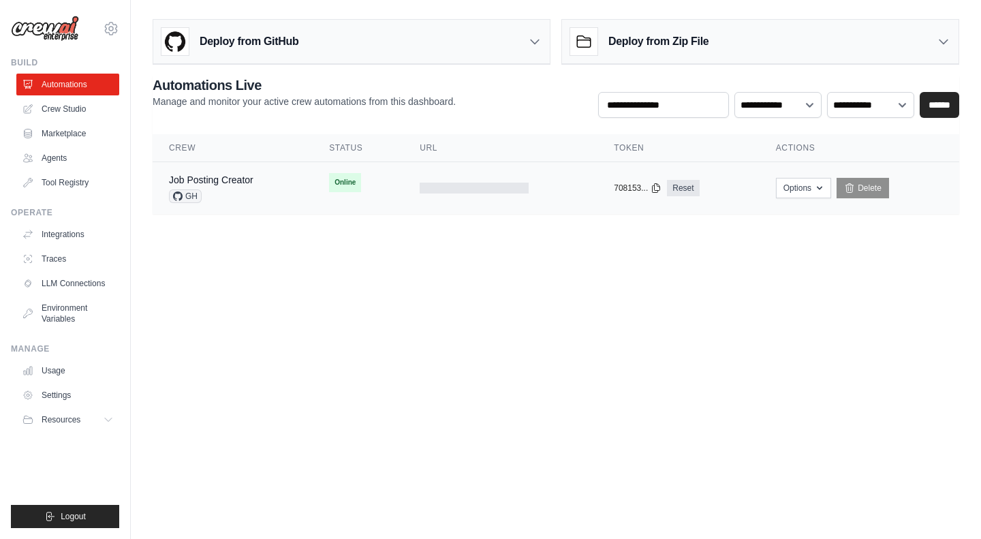
click at [484, 181] on td at bounding box center [500, 188] width 194 height 52
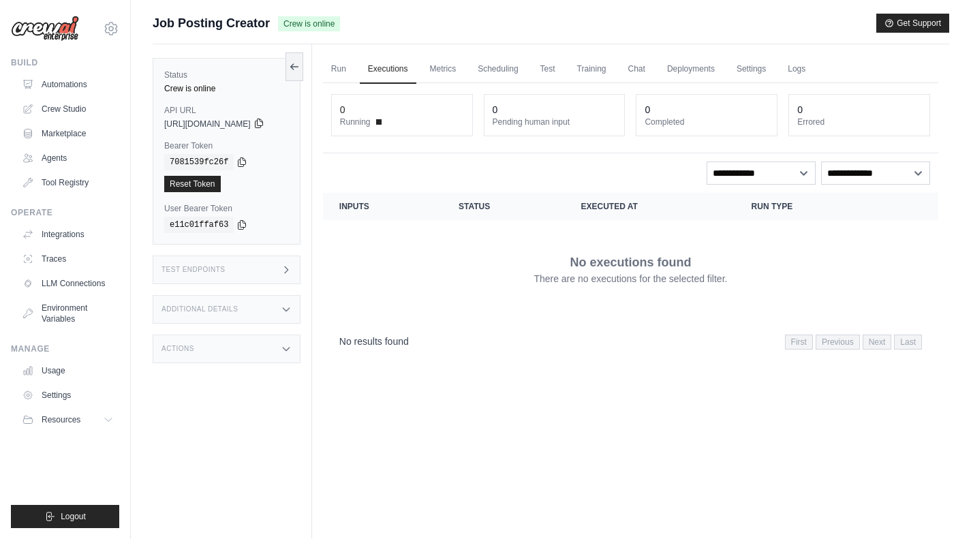
click at [264, 122] on icon at bounding box center [258, 123] width 11 height 11
click at [312, 423] on div "Status Crew is online API URL copied https://job-posting-creator-4a6c0224-bce9-…" at bounding box center [232, 313] width 159 height 539
click at [405, 123] on dt "Running" at bounding box center [402, 121] width 124 height 11
click at [371, 118] on span "Running" at bounding box center [355, 121] width 31 height 11
click at [206, 182] on link "Reset Token" at bounding box center [192, 184] width 57 height 16
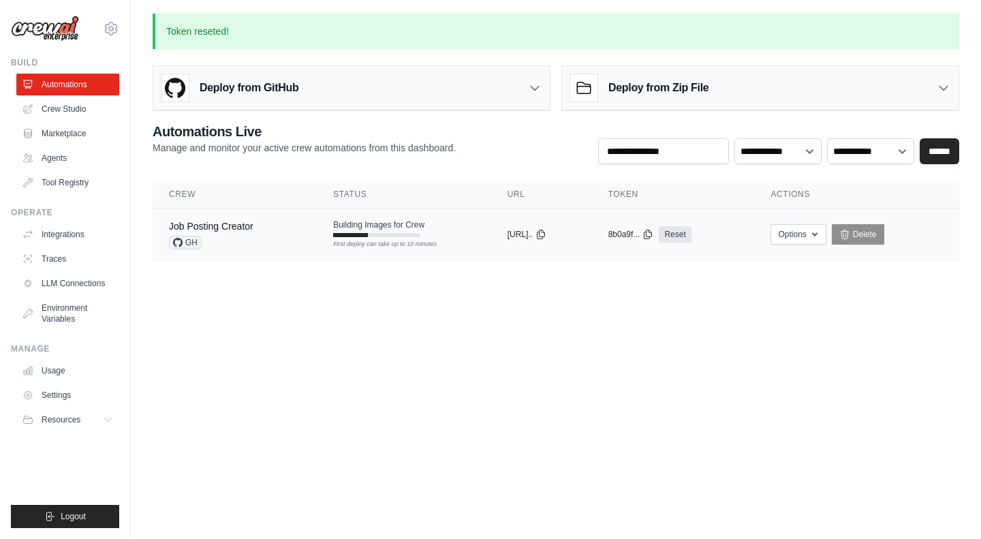
click at [381, 234] on div "First deploy can take up to 10 minutes" at bounding box center [376, 235] width 87 height 4
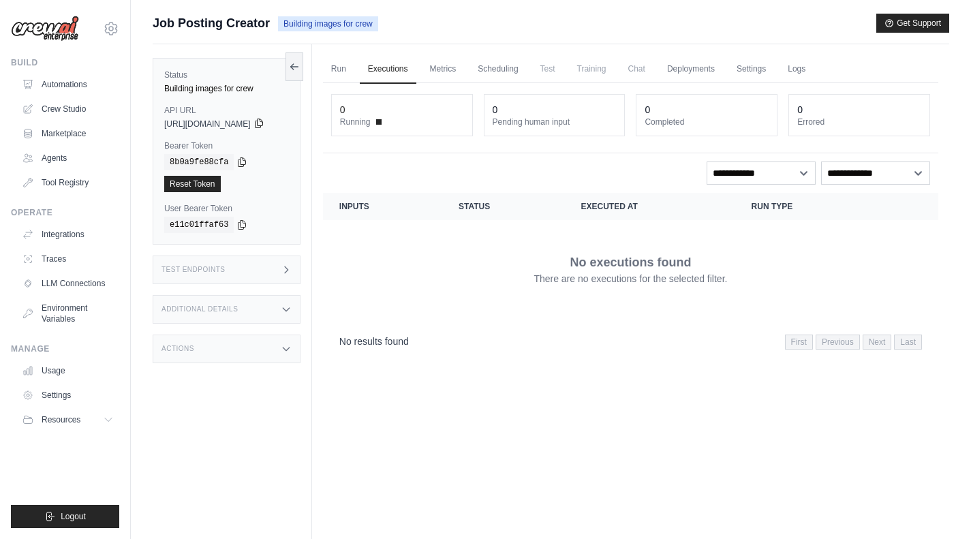
click at [264, 119] on icon at bounding box center [258, 123] width 11 height 11
click at [264, 123] on icon at bounding box center [258, 123] width 11 height 11
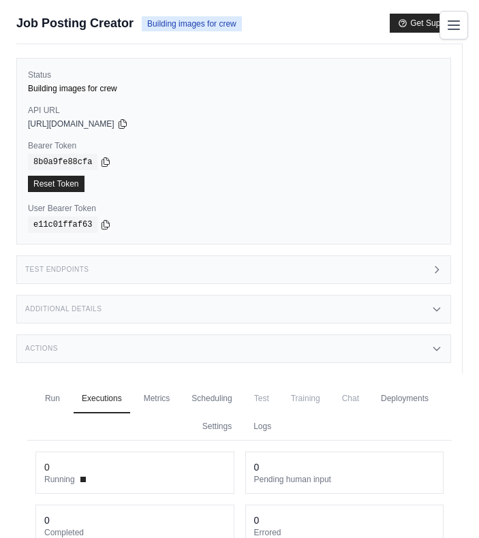
click at [214, 143] on label "Bearer Token" at bounding box center [233, 145] width 411 height 11
click at [158, 129] on div "[URL][DOMAIN_NAME]" at bounding box center [233, 124] width 411 height 11
click at [128, 121] on icon at bounding box center [122, 123] width 11 height 11
click at [102, 159] on icon at bounding box center [105, 161] width 11 height 11
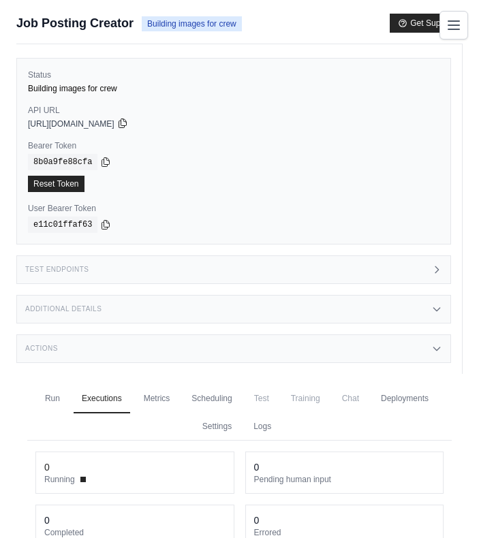
click at [128, 123] on icon at bounding box center [122, 123] width 11 height 11
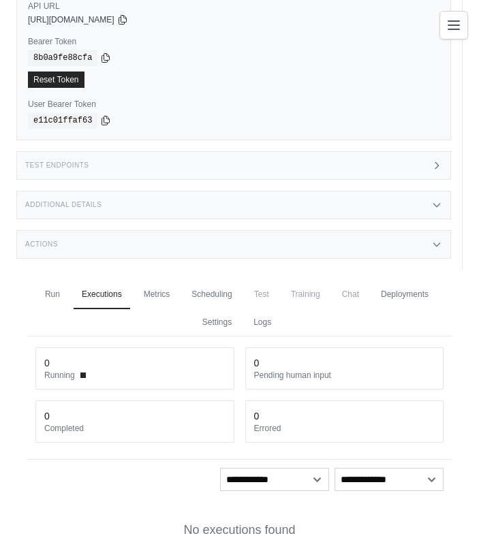
scroll to position [106, 0]
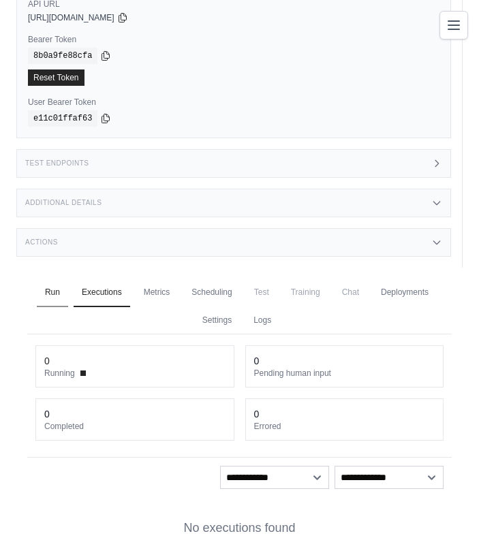
click at [56, 292] on link "Run" at bounding box center [52, 293] width 31 height 29
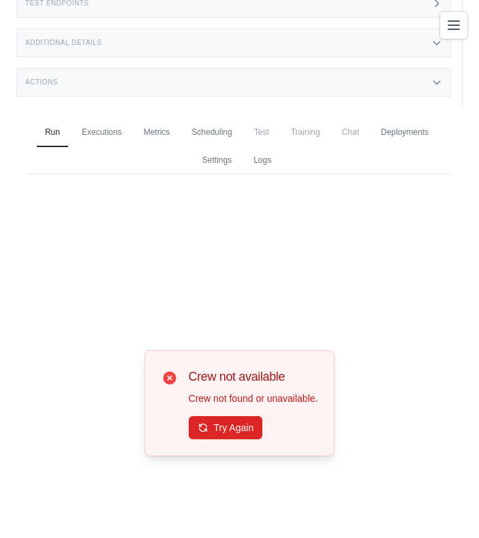
scroll to position [292, 0]
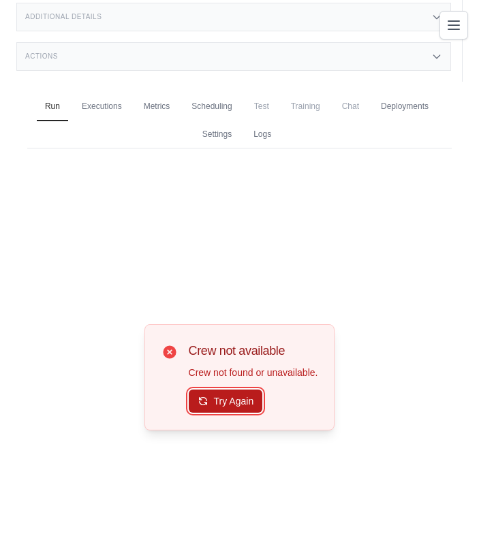
click at [232, 410] on button "Try Again" at bounding box center [226, 401] width 74 height 23
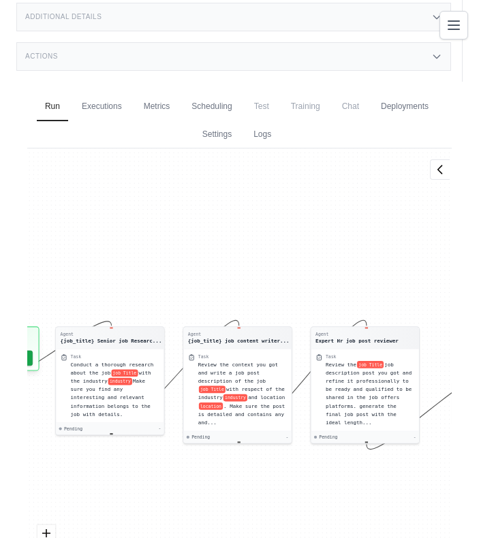
click at [157, 486] on div "Agent {job_title} Senior job Researc... Task Conduct a thorough research about …" at bounding box center [239, 378] width 424 height 458
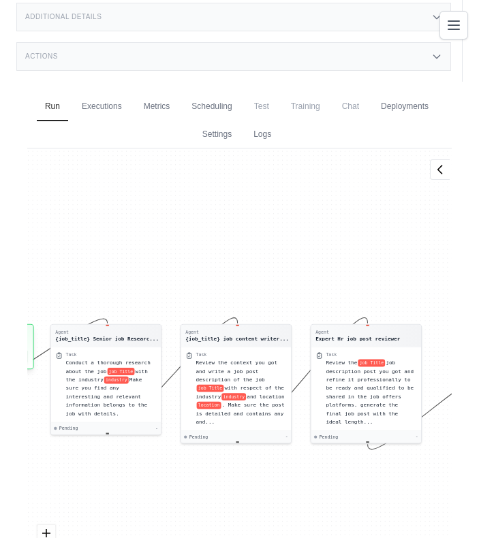
scroll to position [290, 0]
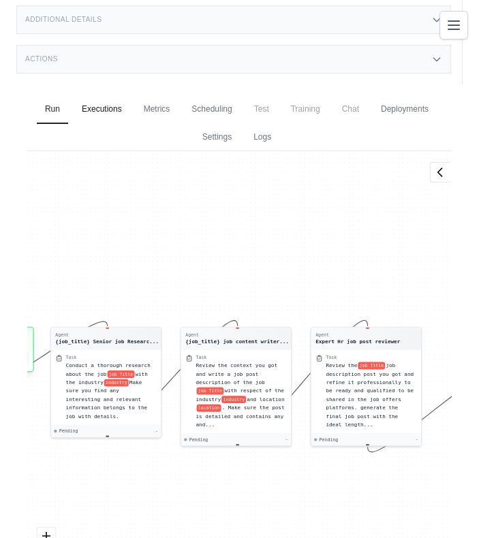
click at [107, 113] on link "Executions" at bounding box center [102, 109] width 57 height 29
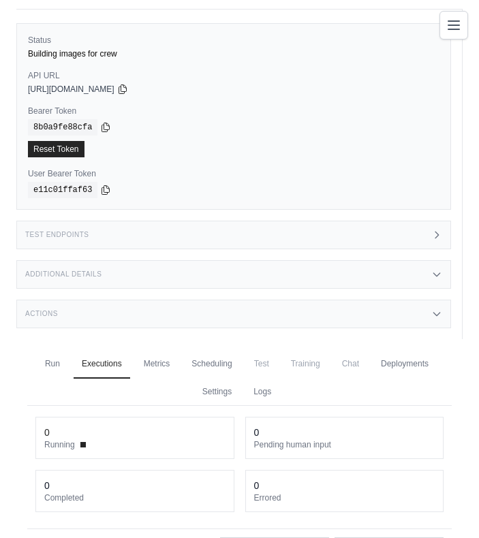
scroll to position [35, 0]
click at [438, 272] on icon at bounding box center [436, 273] width 11 height 11
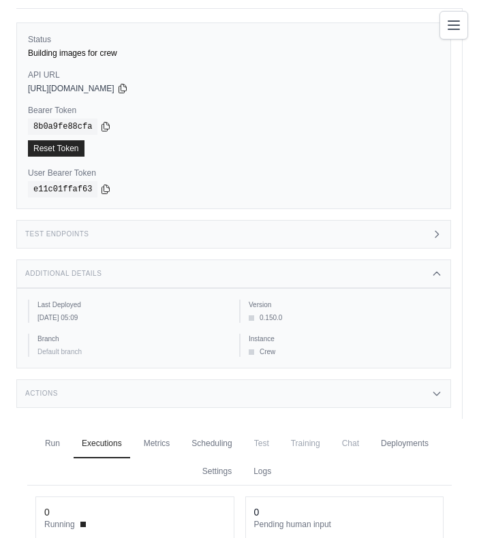
click at [436, 243] on div "Test Endpoints" at bounding box center [233, 234] width 435 height 29
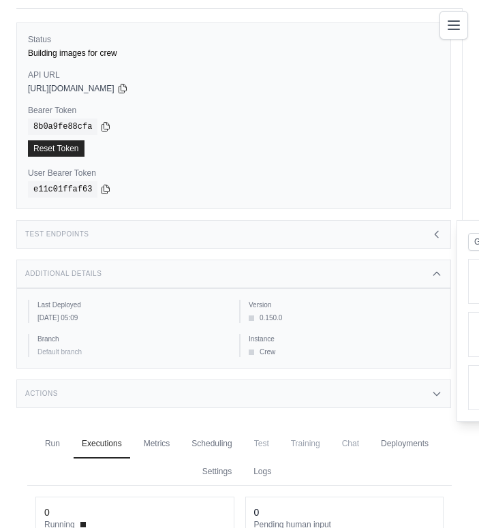
click at [435, 234] on icon at bounding box center [436, 234] width 3 height 6
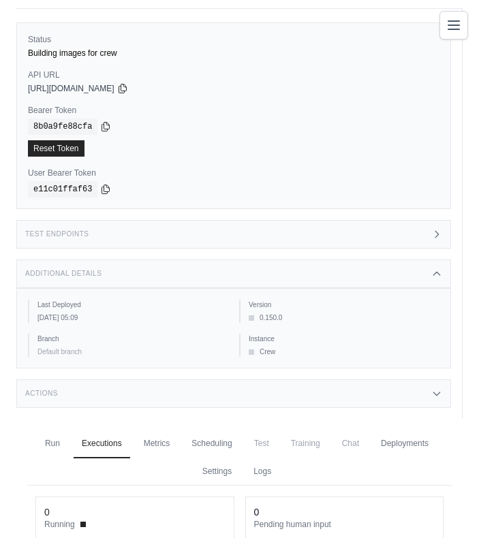
click at [435, 234] on icon at bounding box center [436, 234] width 11 height 11
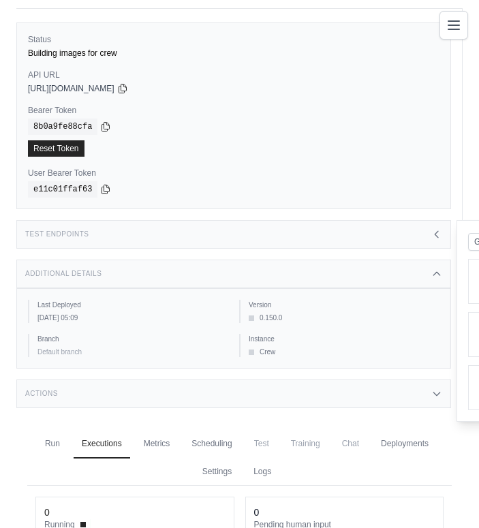
click at [435, 234] on icon at bounding box center [436, 234] width 3 height 6
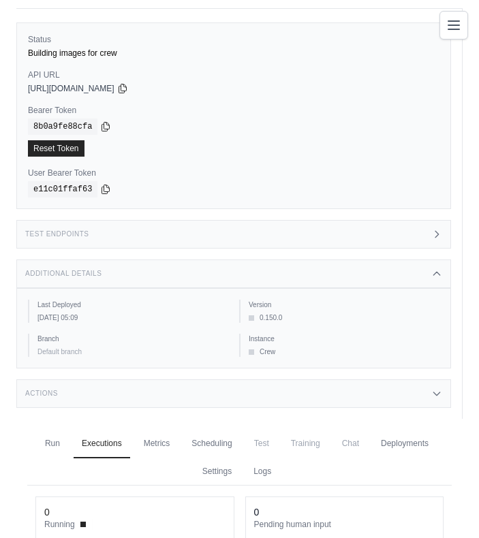
click at [435, 386] on div "Actions" at bounding box center [233, 393] width 435 height 29
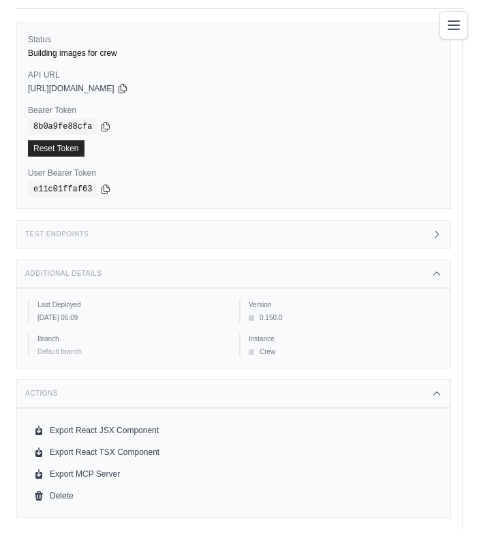
click at [435, 386] on div "Actions" at bounding box center [233, 393] width 435 height 29
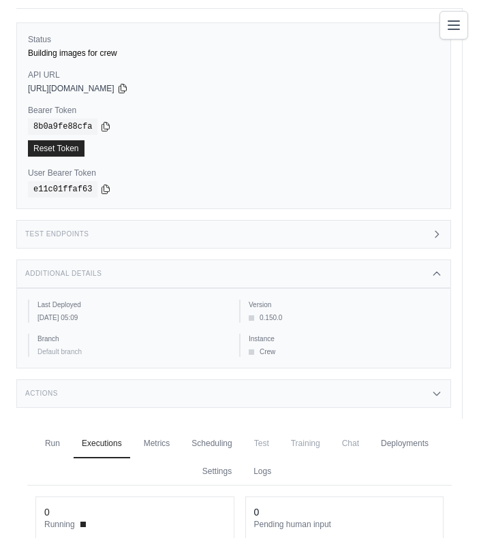
click at [433, 272] on icon at bounding box center [436, 273] width 11 height 11
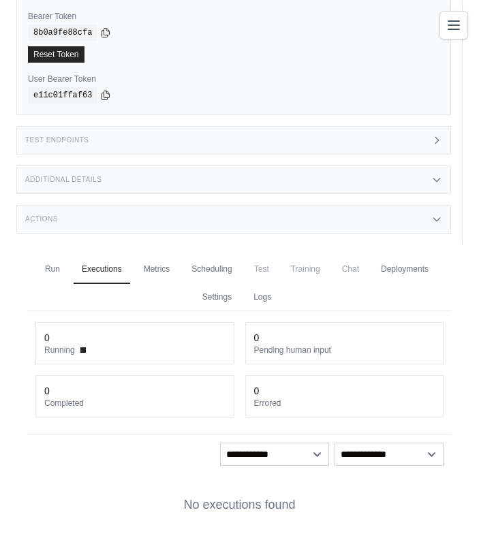
scroll to position [132, 0]
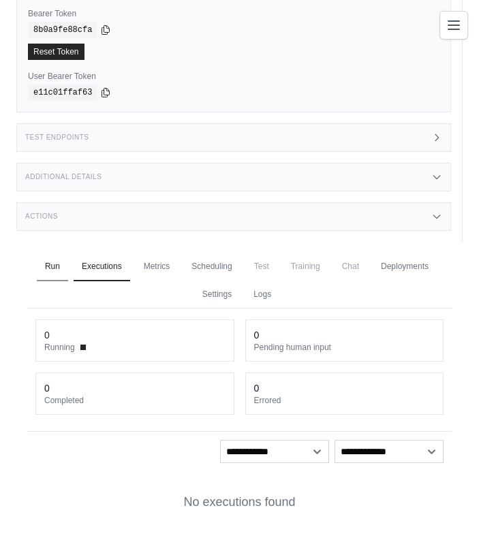
click at [47, 266] on link "Run" at bounding box center [52, 267] width 31 height 29
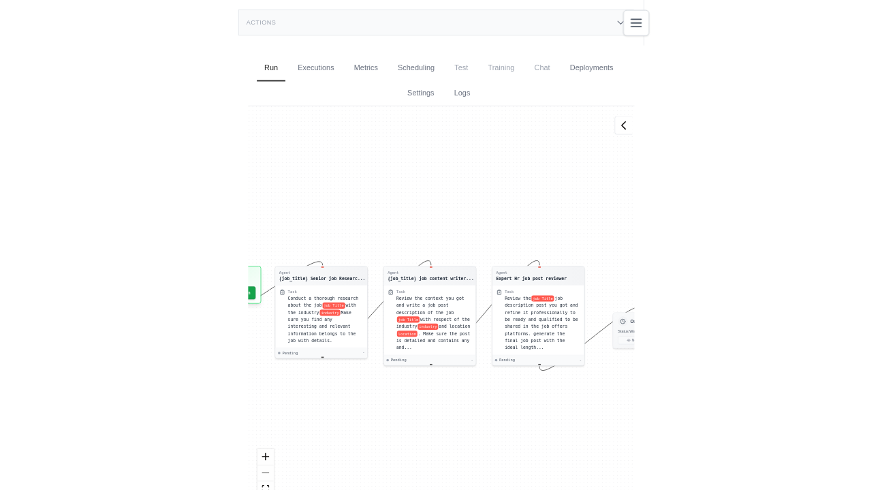
scroll to position [58, 0]
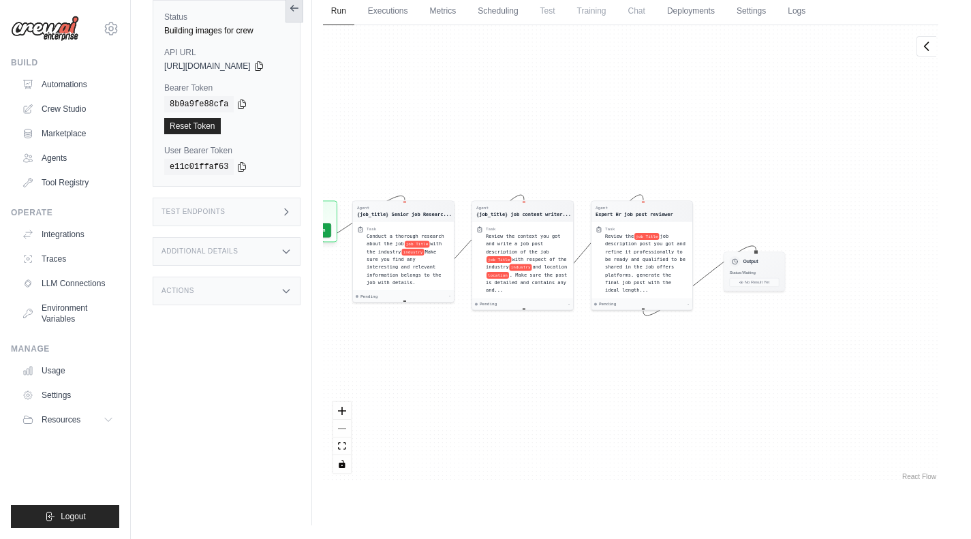
click at [303, 15] on button at bounding box center [294, 8] width 18 height 29
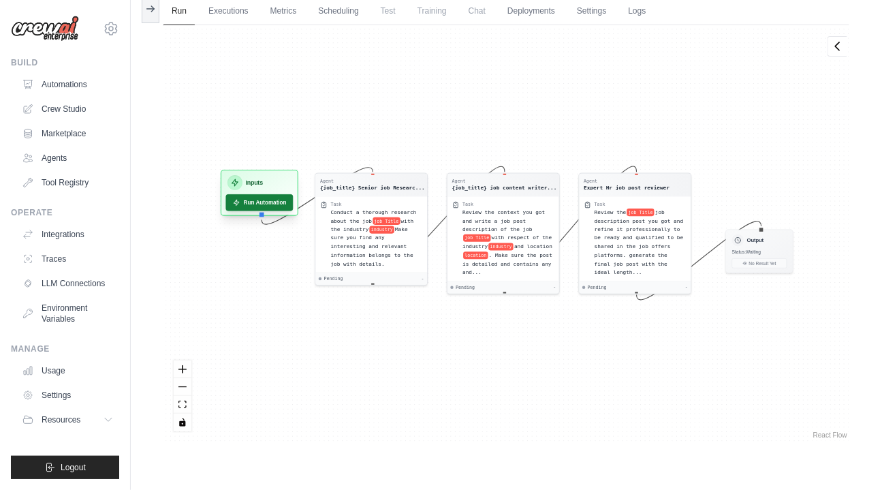
click at [280, 207] on button "Run Automation" at bounding box center [259, 202] width 67 height 16
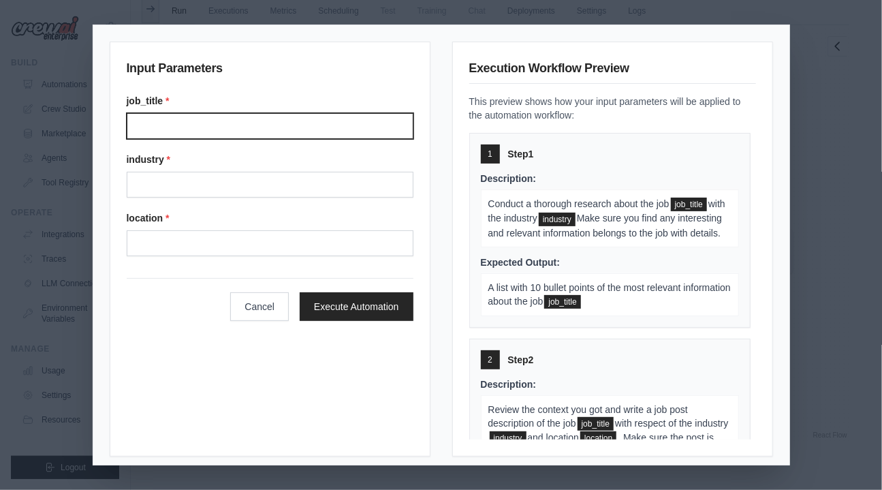
click at [285, 123] on input "job_title *" at bounding box center [270, 126] width 287 height 26
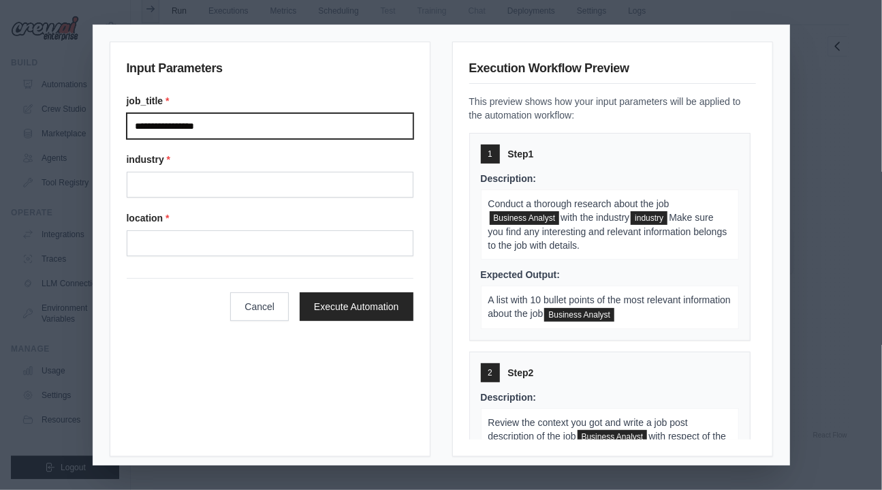
type input "**********"
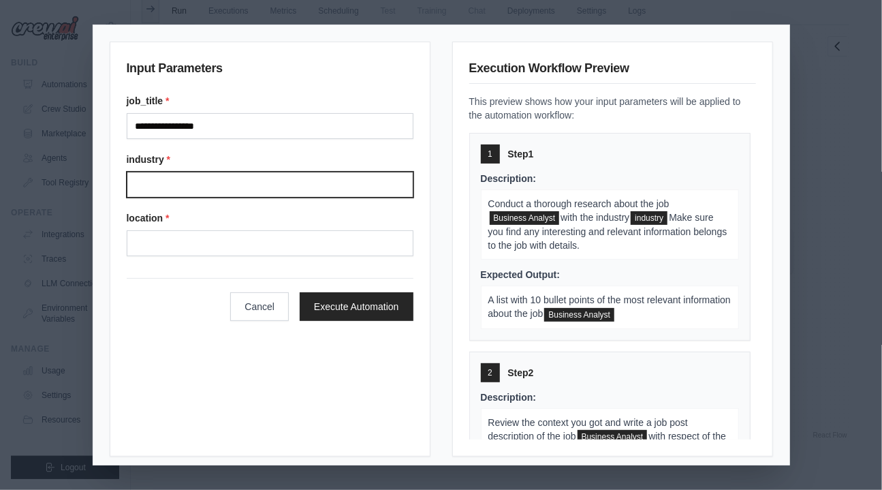
click at [310, 189] on input "industry *" at bounding box center [270, 185] width 287 height 26
type input "**********"
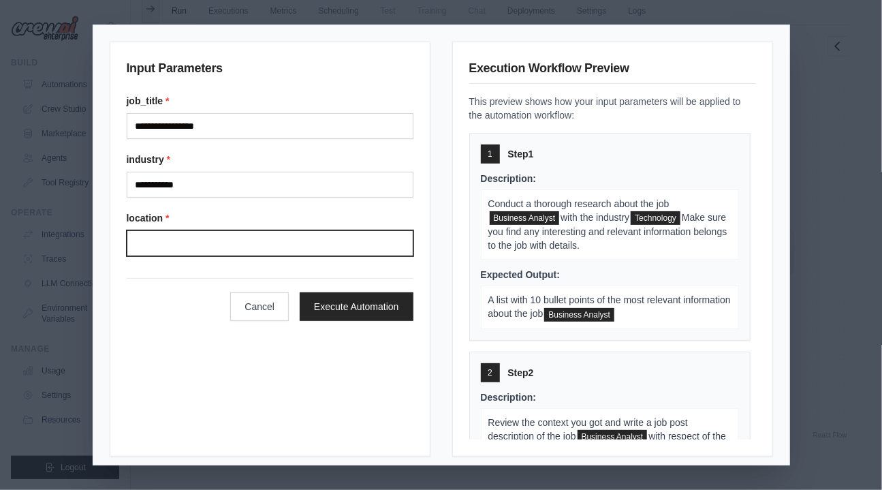
click at [245, 243] on input "location *" at bounding box center [270, 243] width 287 height 26
type input "*****"
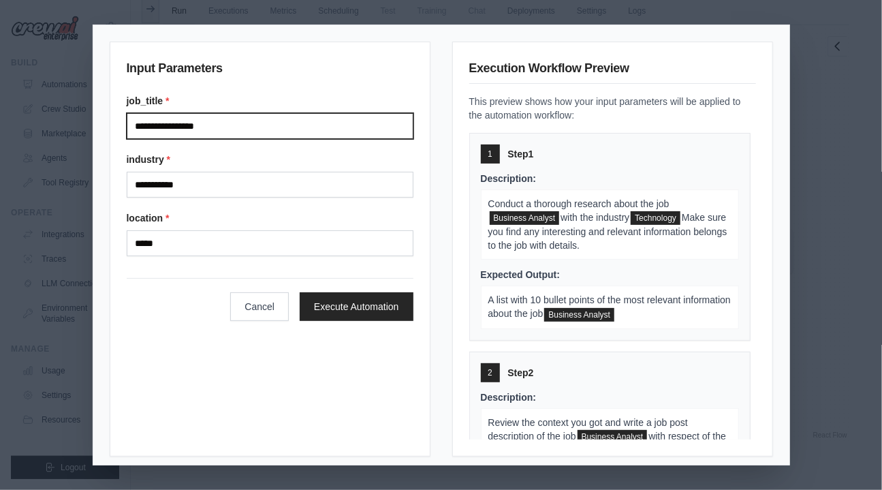
click at [230, 125] on input "**********" at bounding box center [270, 126] width 287 height 26
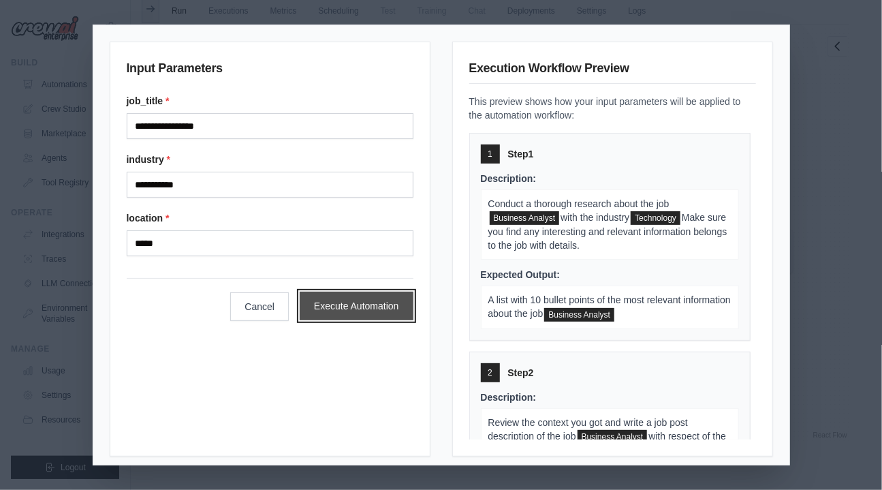
click at [364, 306] on button "Execute Automation" at bounding box center [357, 306] width 114 height 29
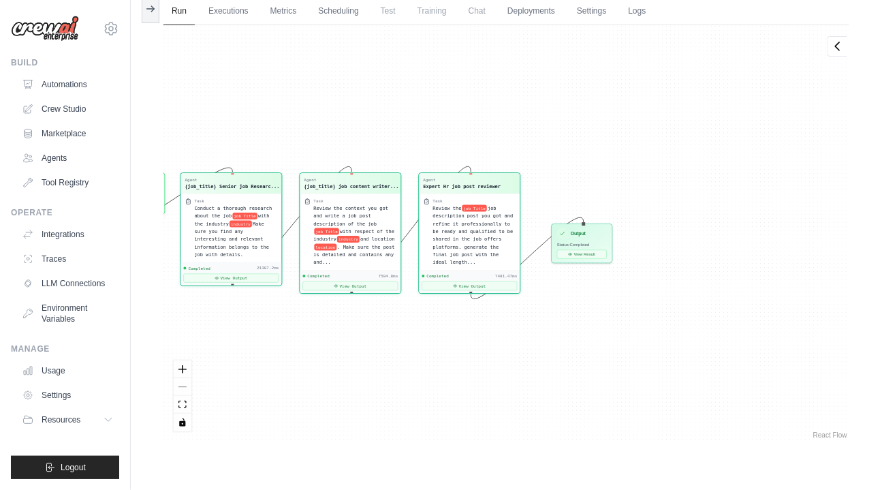
scroll to position [14015, 0]
click at [591, 249] on button "View Result" at bounding box center [582, 252] width 50 height 9
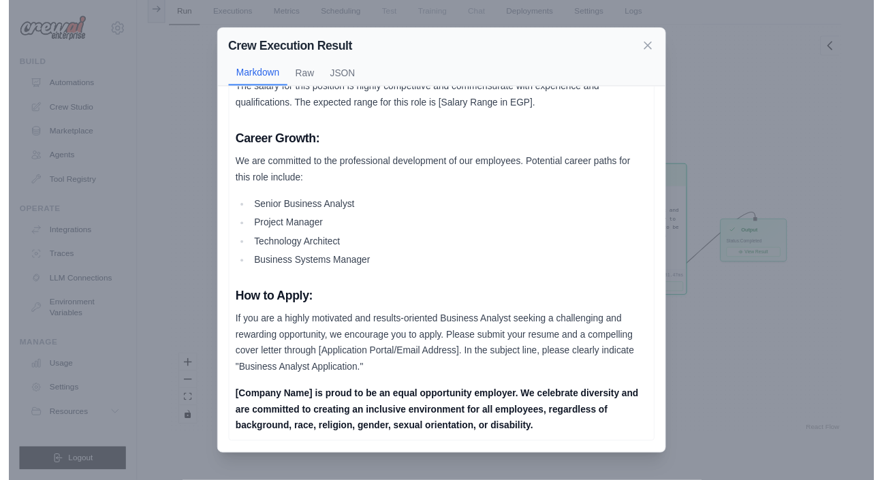
scroll to position [1698, 0]
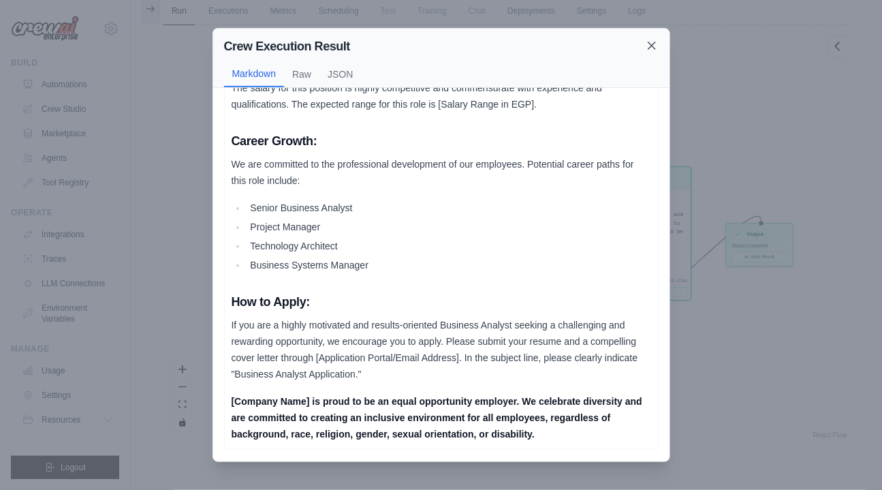
click at [649, 49] on icon at bounding box center [652, 46] width 14 height 14
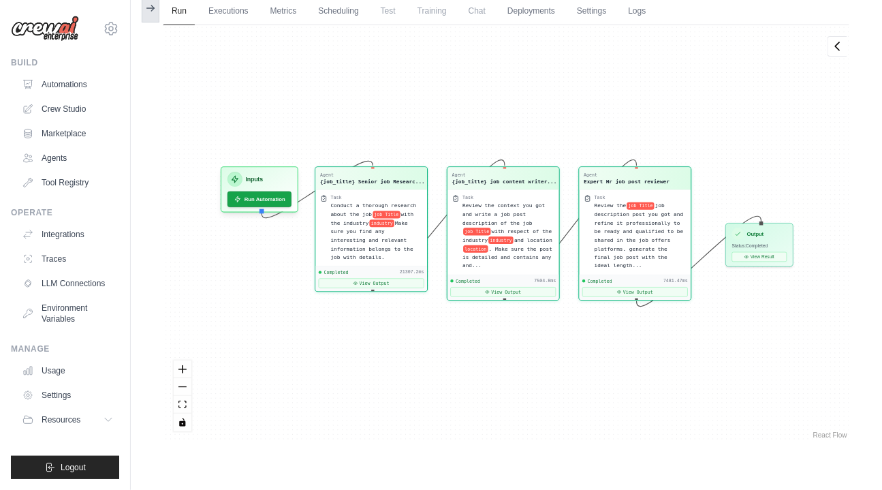
click at [152, 14] on button at bounding box center [151, 8] width 18 height 29
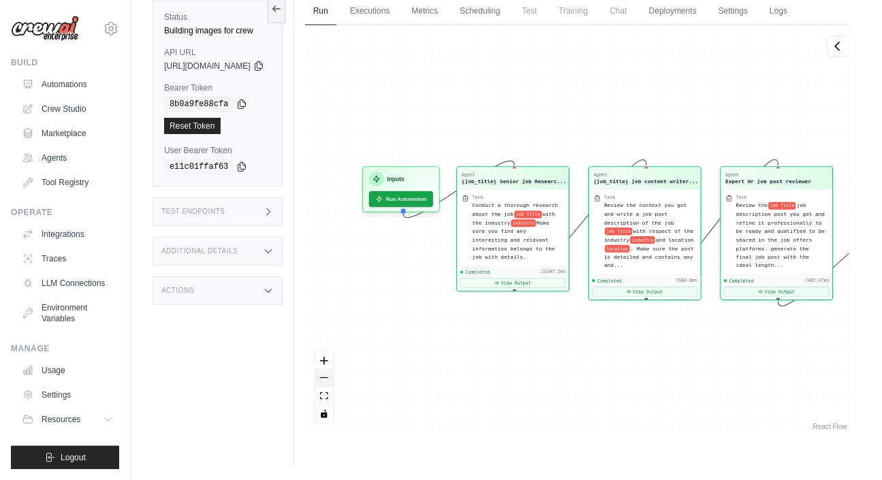
click at [333, 387] on button "zoom out" at bounding box center [324, 378] width 18 height 18
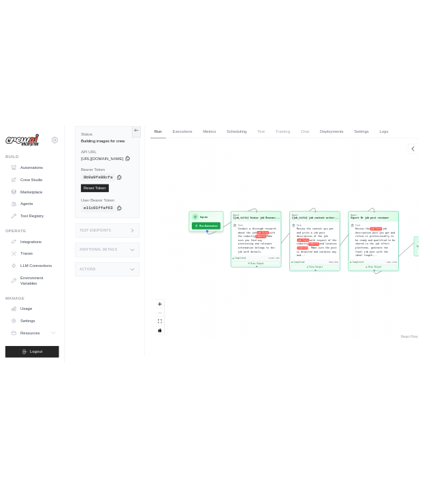
scroll to position [0, 0]
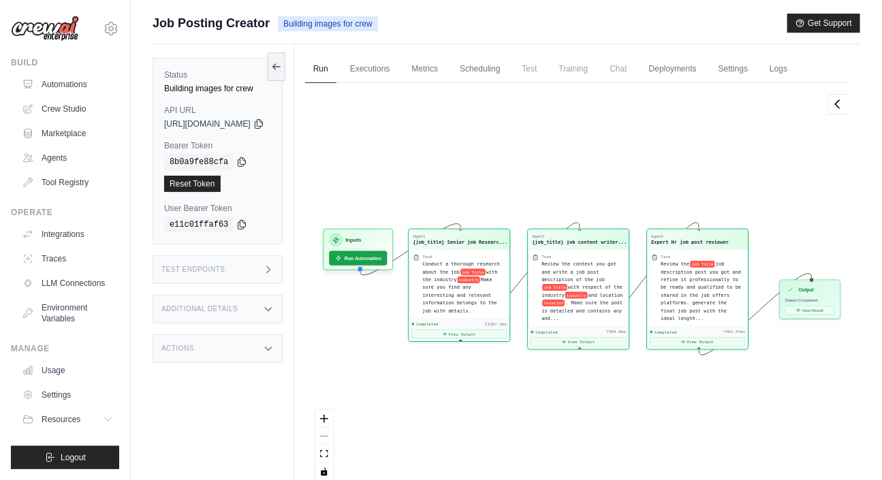
drag, startPoint x: 734, startPoint y: 208, endPoint x: 666, endPoint y: 205, distance: 67.5
click at [666, 205] on div "Agent {job_title} Senior job Researc... Task Conduct a thorough research about …" at bounding box center [577, 287] width 544 height 408
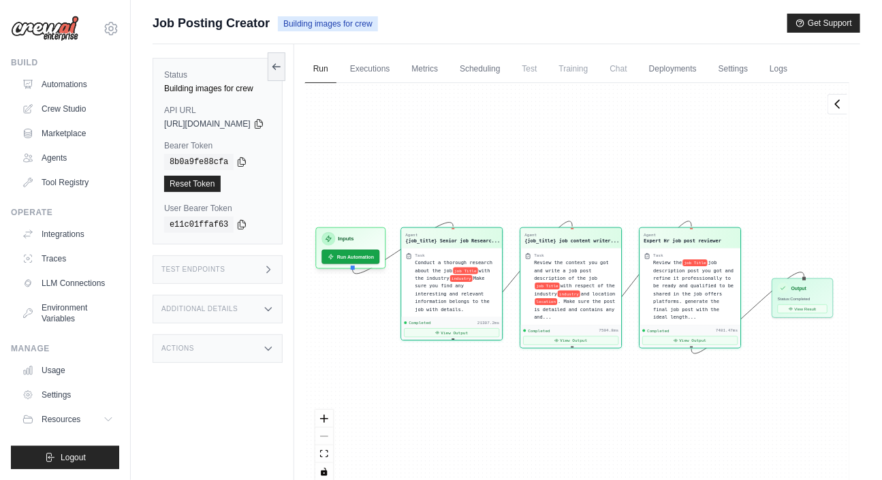
click at [666, 205] on div "Agent {job_title} Senior job Researc... Task Conduct a thorough research about …" at bounding box center [577, 287] width 544 height 408
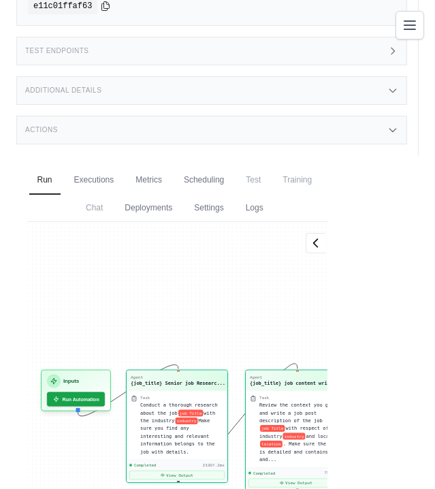
scroll to position [222, 0]
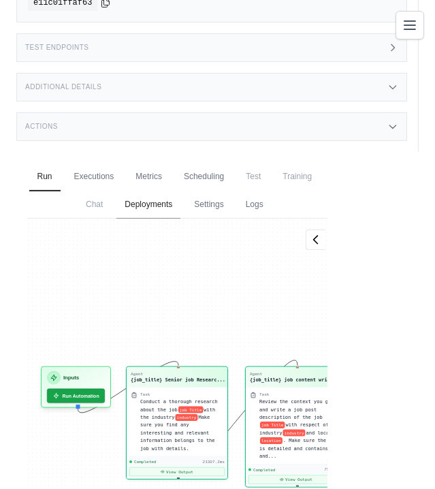
click at [156, 213] on link "Deployments" at bounding box center [148, 205] width 64 height 29
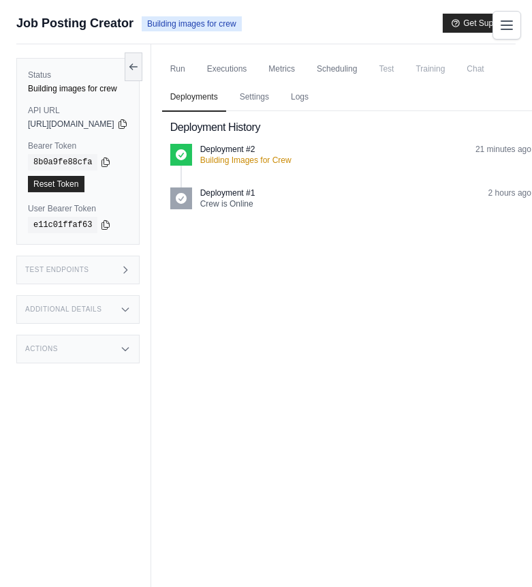
click at [274, 157] on p "Building Images for Crew" at bounding box center [245, 160] width 91 height 11
click at [193, 63] on link "Run" at bounding box center [177, 69] width 31 height 29
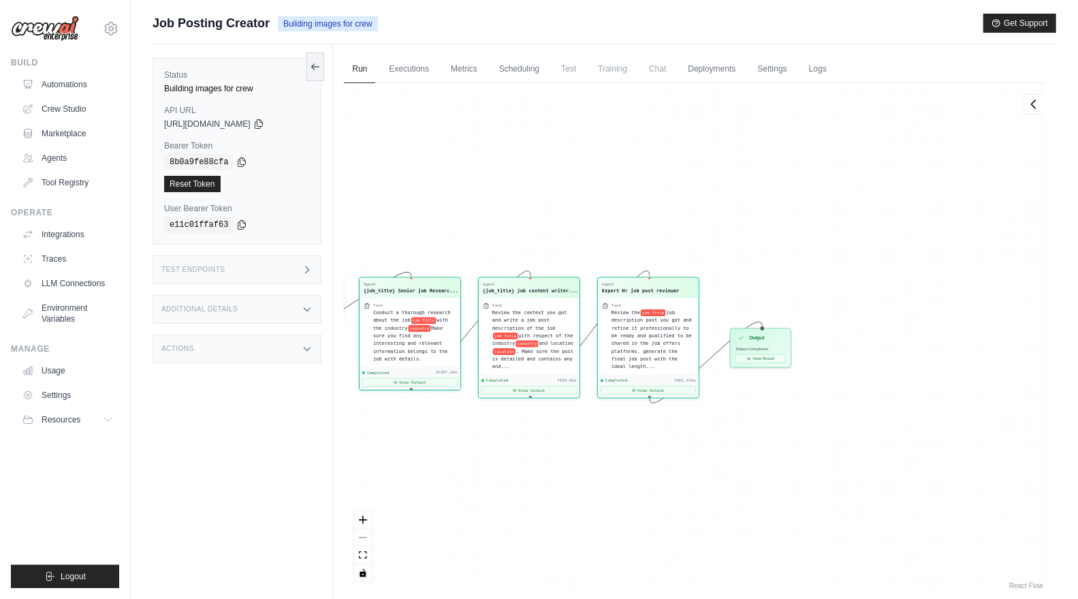
scroll to position [13923, 0]
click at [264, 123] on icon at bounding box center [258, 123] width 11 height 11
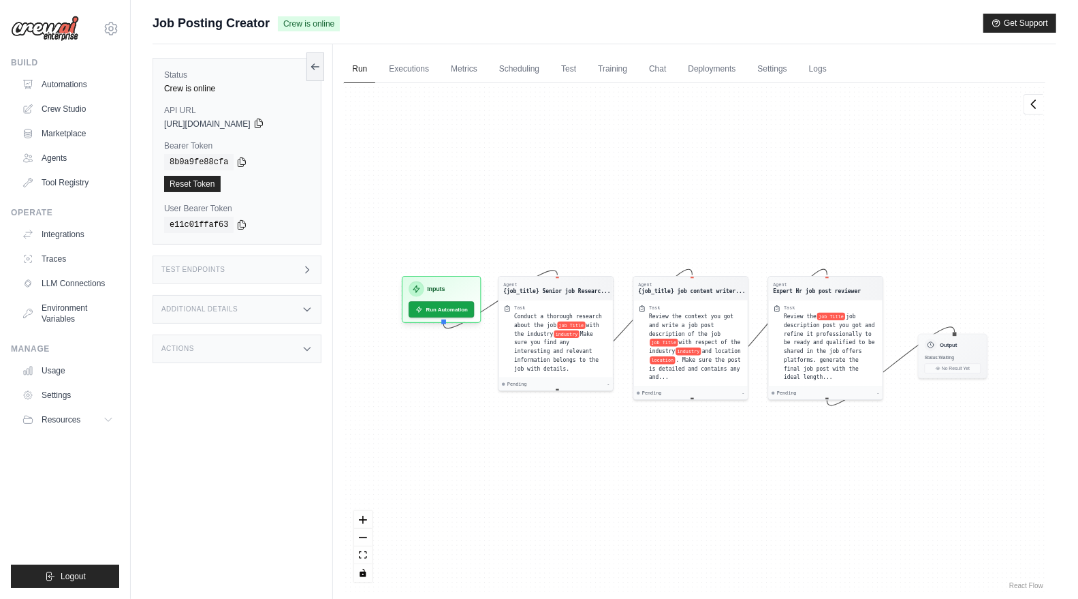
drag, startPoint x: 0, startPoint y: 0, endPoint x: 296, endPoint y: 123, distance: 320.7
click at [264, 123] on icon at bounding box center [258, 123] width 11 height 11
click at [238, 159] on icon at bounding box center [241, 161] width 11 height 11
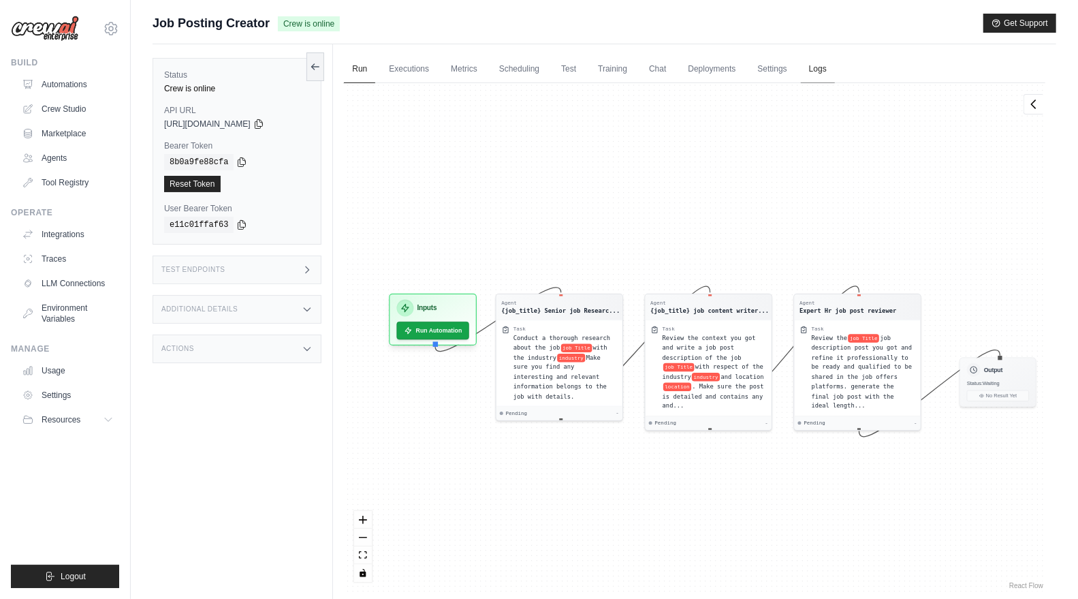
click at [822, 70] on link "Logs" at bounding box center [818, 69] width 34 height 29
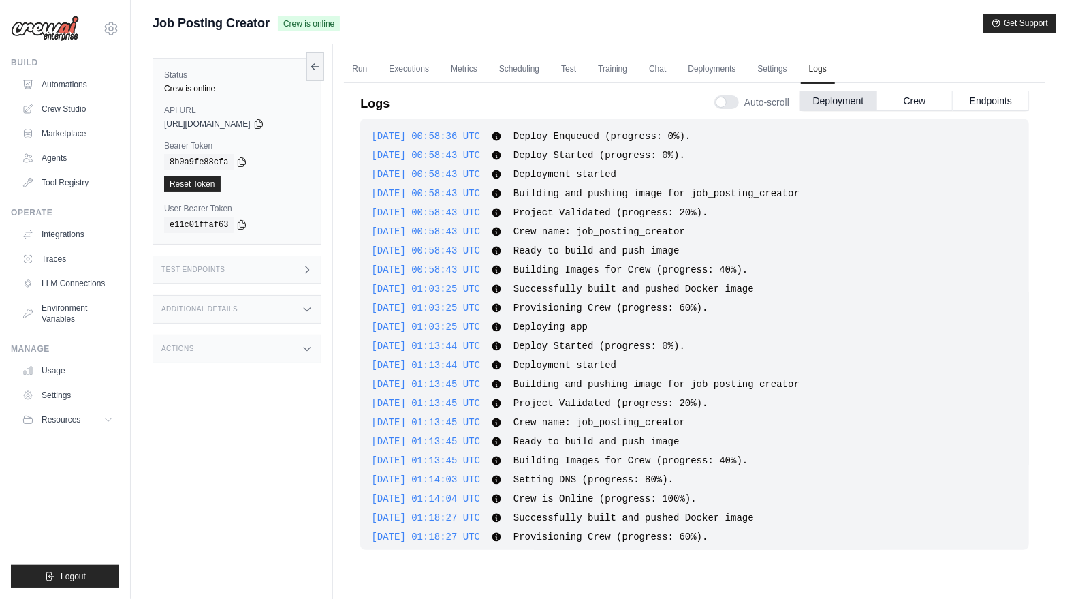
scroll to position [315, 0]
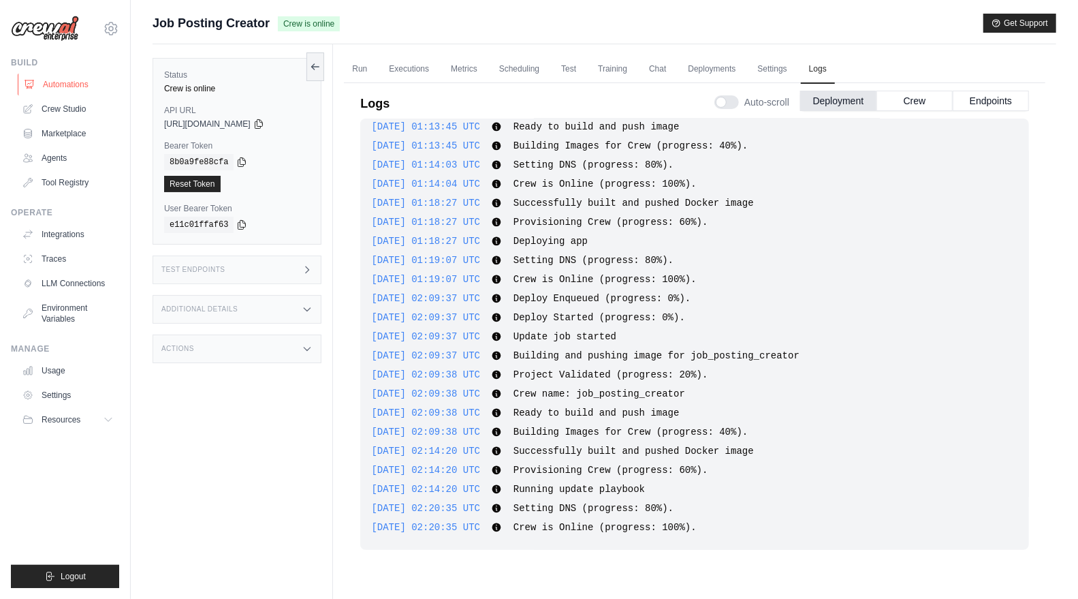
click at [57, 85] on link "Automations" at bounding box center [69, 85] width 103 height 22
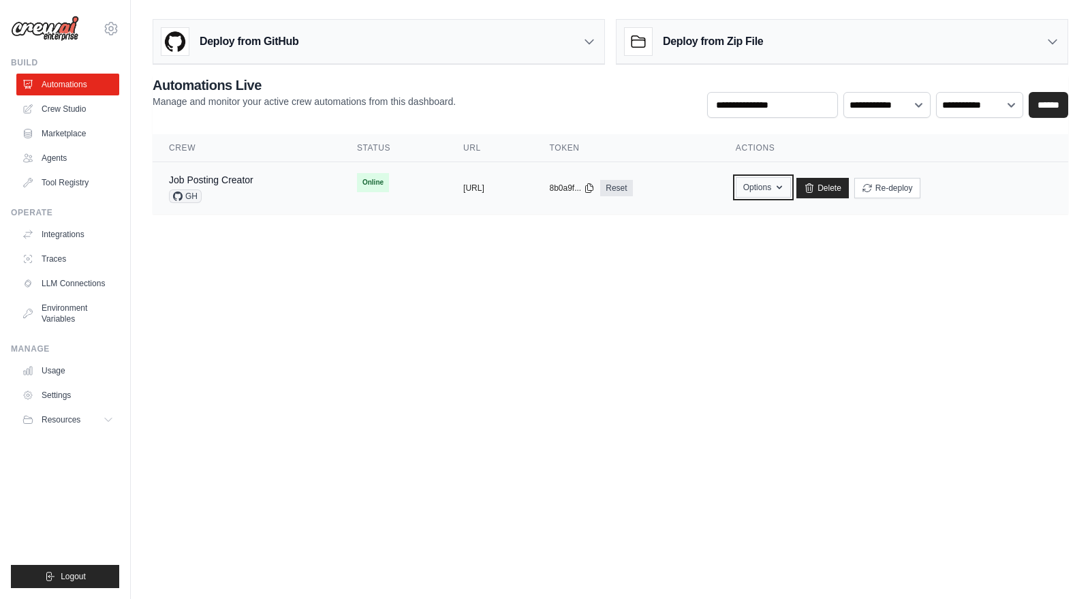
click at [791, 185] on button "Options" at bounding box center [763, 187] width 55 height 20
click at [791, 190] on button "Options" at bounding box center [763, 187] width 55 height 20
click at [899, 108] on select "**********" at bounding box center [886, 104] width 87 height 25
click at [223, 181] on link "Job Posting Creator" at bounding box center [211, 179] width 84 height 11
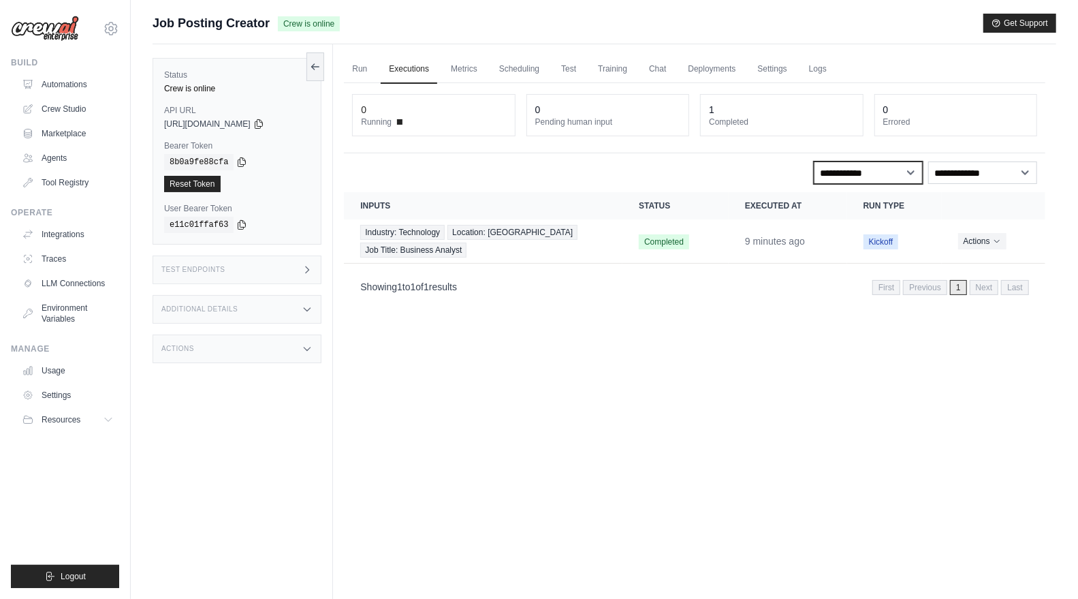
click at [884, 171] on select "**********" at bounding box center [868, 172] width 109 height 22
click at [990, 240] on button "Actions" at bounding box center [982, 240] width 48 height 16
click at [990, 240] on button "Actions" at bounding box center [982, 241] width 48 height 16
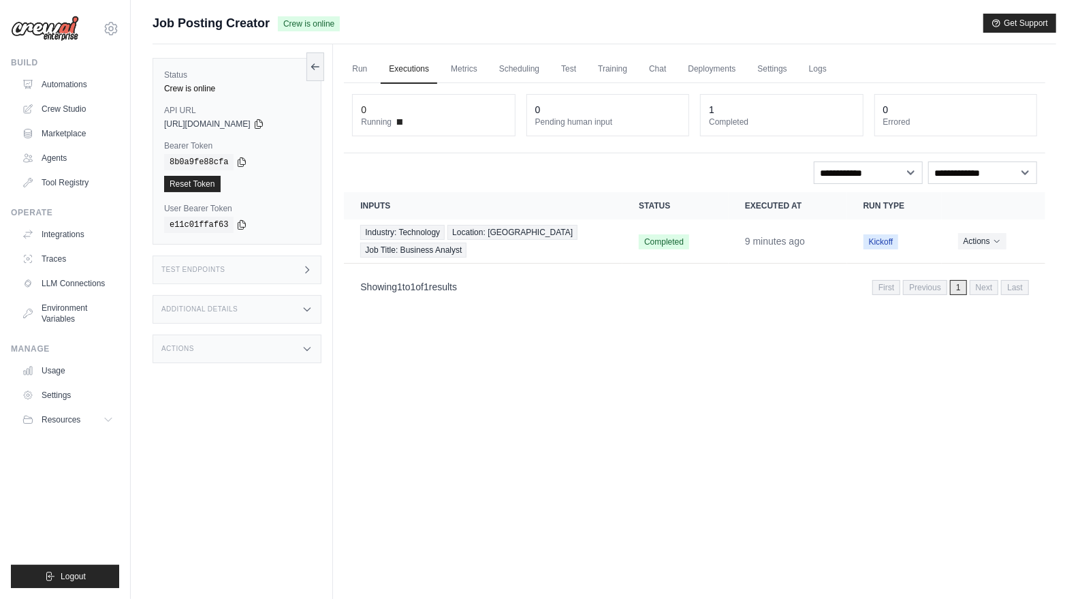
click at [300, 262] on div "Test Endpoints" at bounding box center [237, 269] width 169 height 29
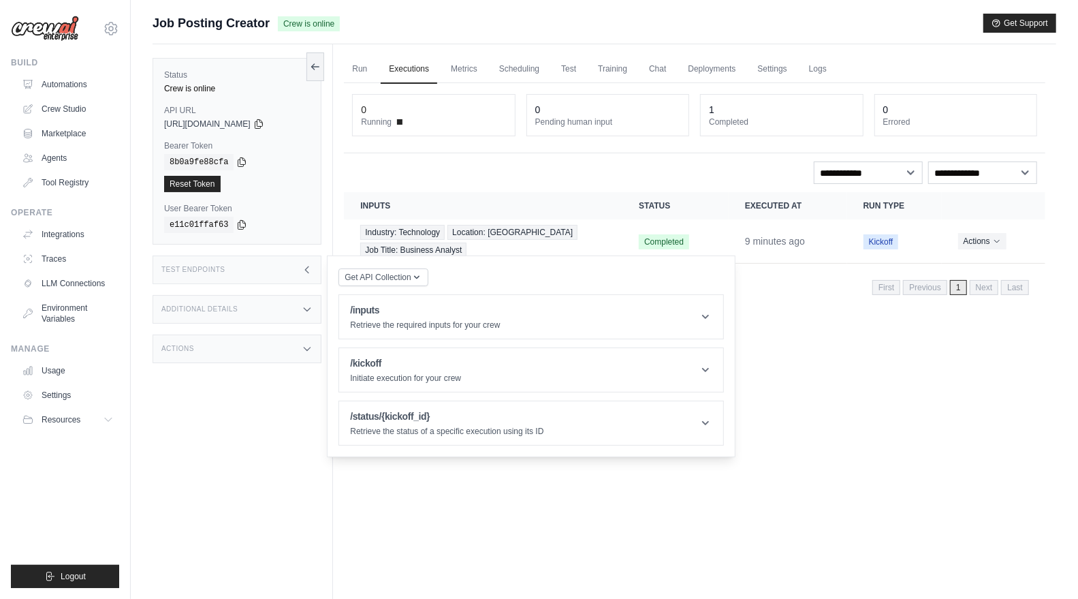
click at [820, 360] on div "Run Executions Metrics Scheduling Test Training Chat Deployments Settings Logs …" at bounding box center [694, 343] width 723 height 599
click at [480, 326] on p "Retrieve the required inputs for your crew" at bounding box center [425, 324] width 150 height 11
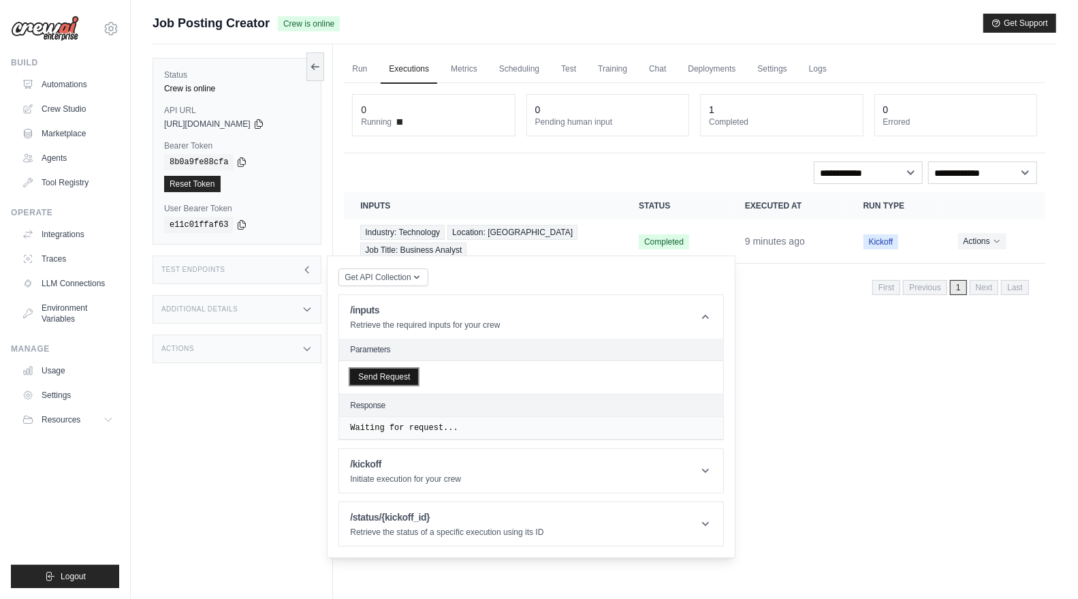
click at [403, 375] on button "Send Request" at bounding box center [384, 377] width 68 height 16
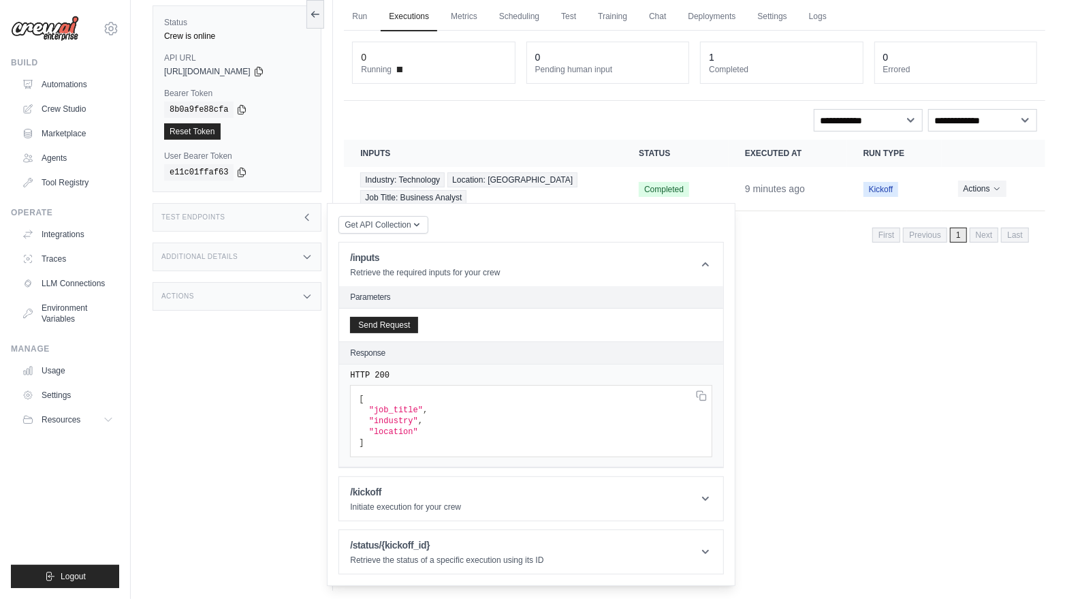
scroll to position [57, 0]
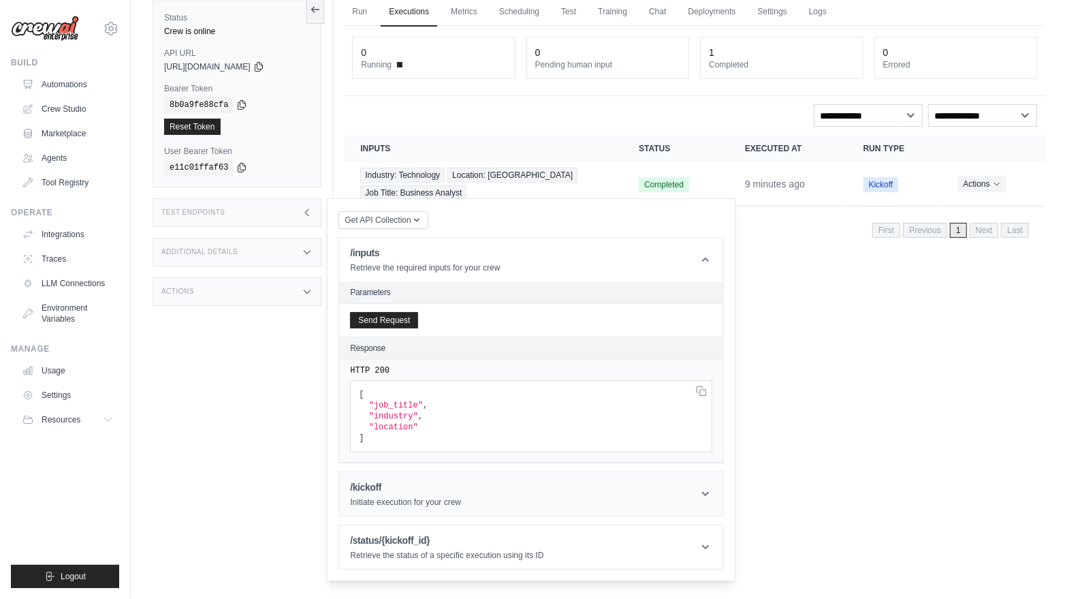
click at [529, 486] on header "/kickoff Initiate execution for your crew" at bounding box center [531, 494] width 384 height 44
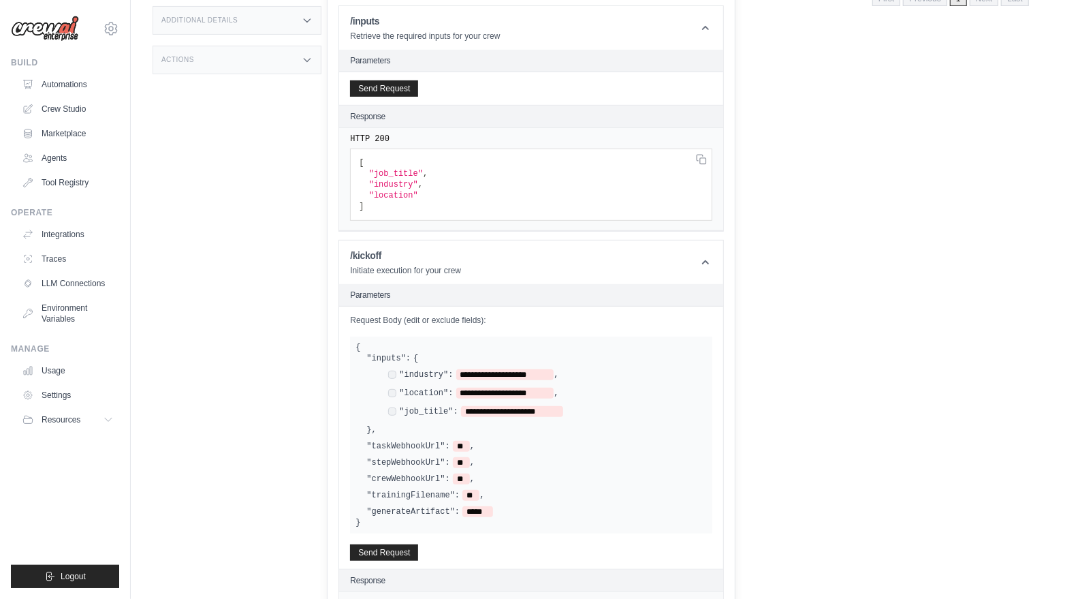
scroll to position [293, 0]
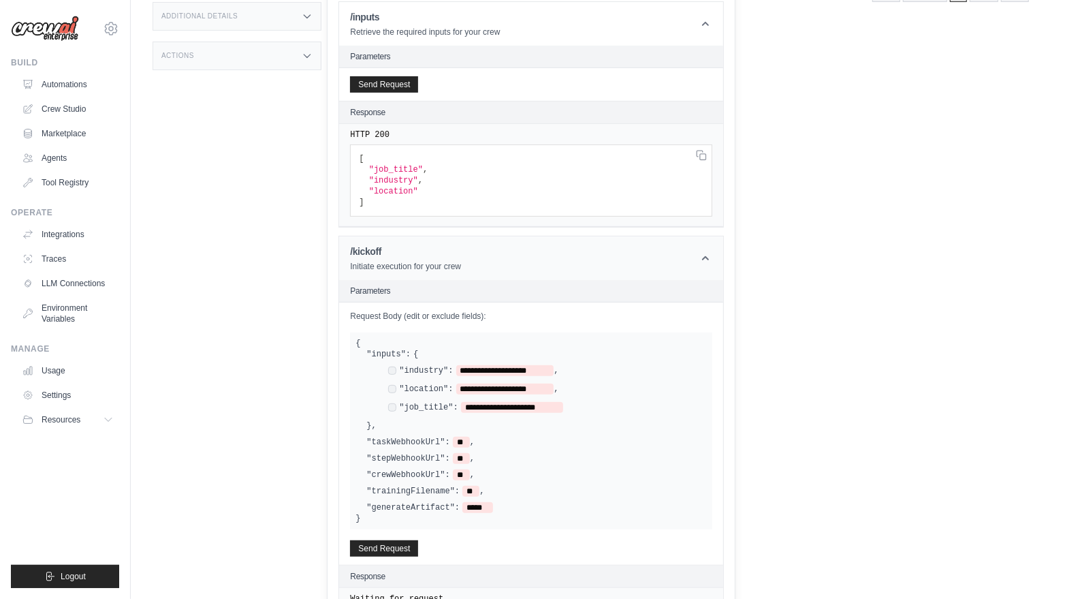
click at [606, 273] on header "/kickoff Initiate execution for your crew" at bounding box center [531, 258] width 384 height 44
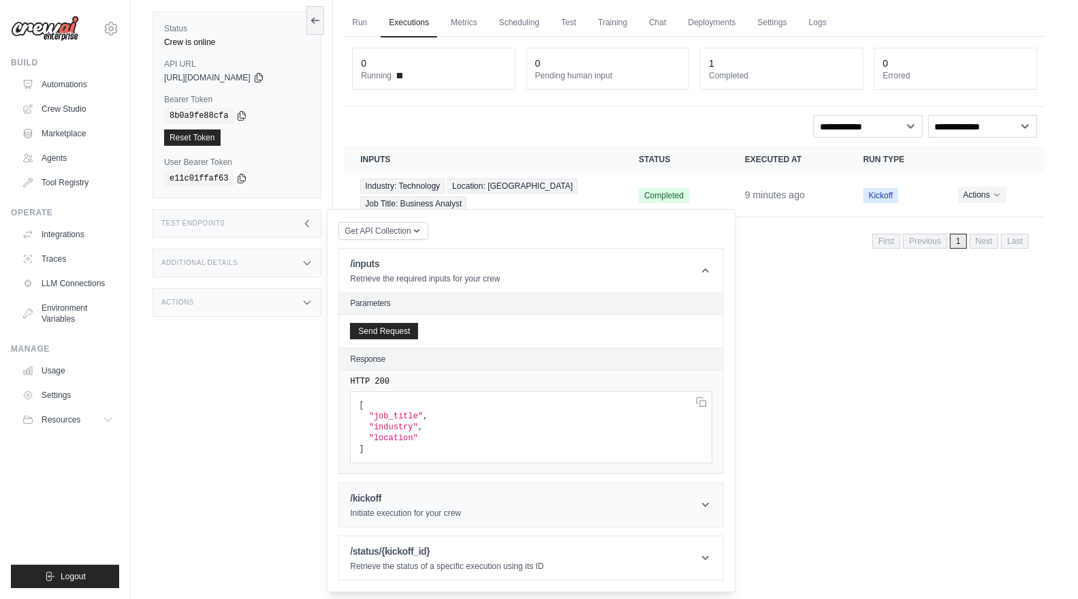
scroll to position [46, 0]
click at [606, 273] on header "/inputs Retrieve the required inputs for your crew" at bounding box center [531, 271] width 384 height 44
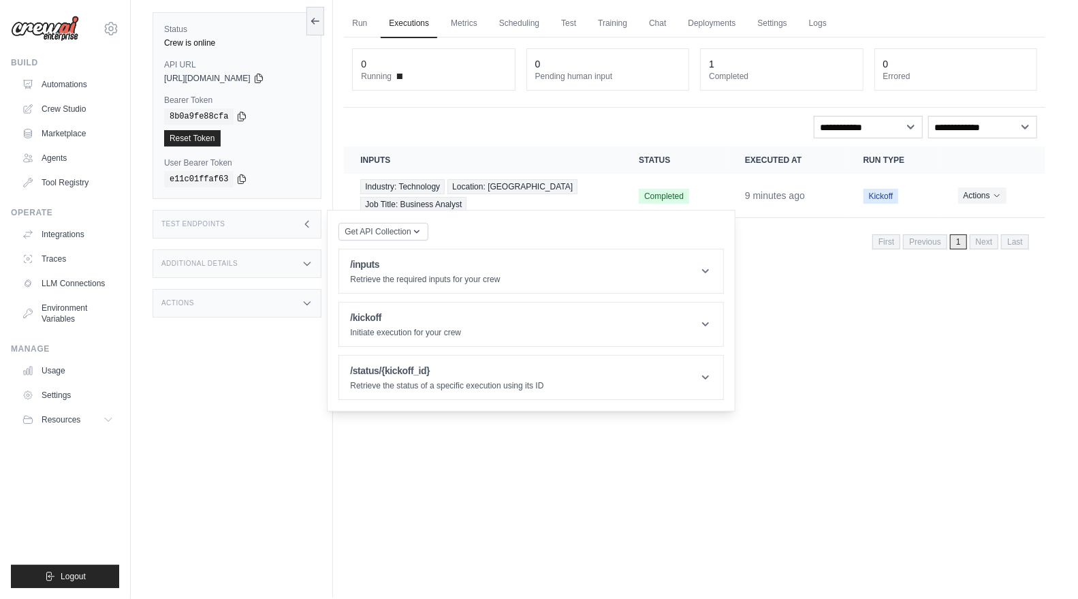
click at [506, 494] on div "Run Executions Metrics Scheduling Test Training Chat Deployments Settings Logs …" at bounding box center [694, 298] width 723 height 599
click at [307, 232] on div "Test Endpoints" at bounding box center [237, 224] width 169 height 29
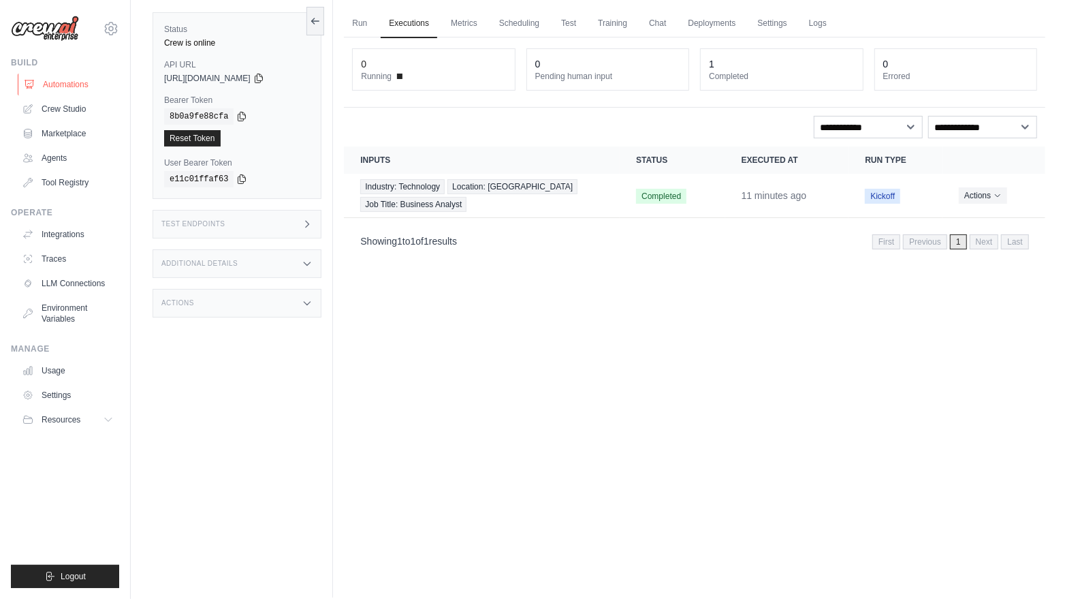
click at [80, 82] on link "Automations" at bounding box center [69, 85] width 103 height 22
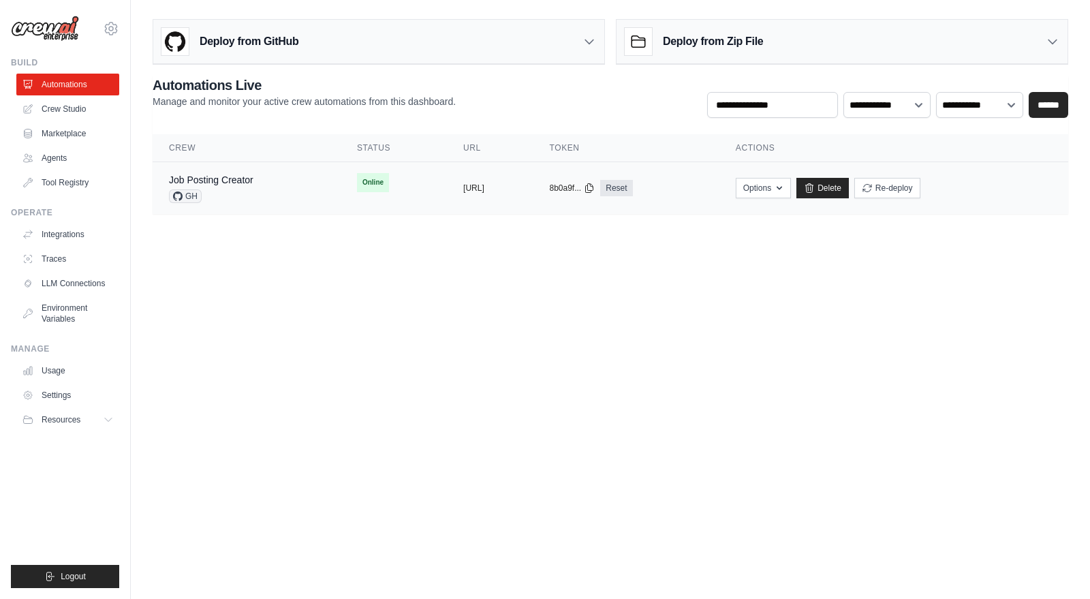
click at [265, 183] on div "Job Posting Creator GH" at bounding box center [246, 188] width 155 height 30
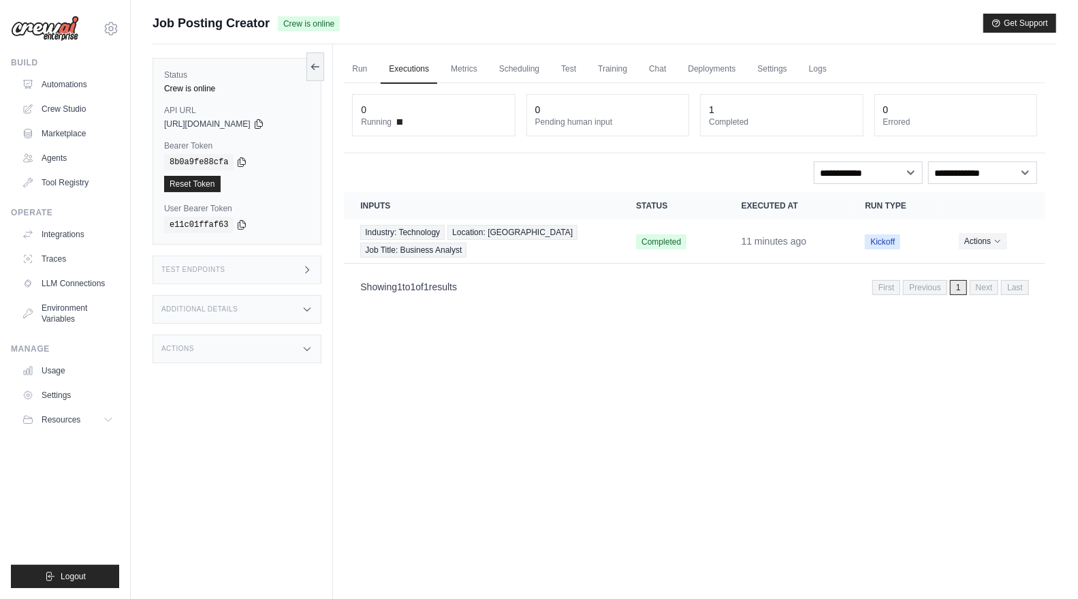
click at [386, 113] on div "0" at bounding box center [433, 110] width 145 height 14
click at [352, 64] on link "Run" at bounding box center [359, 69] width 31 height 29
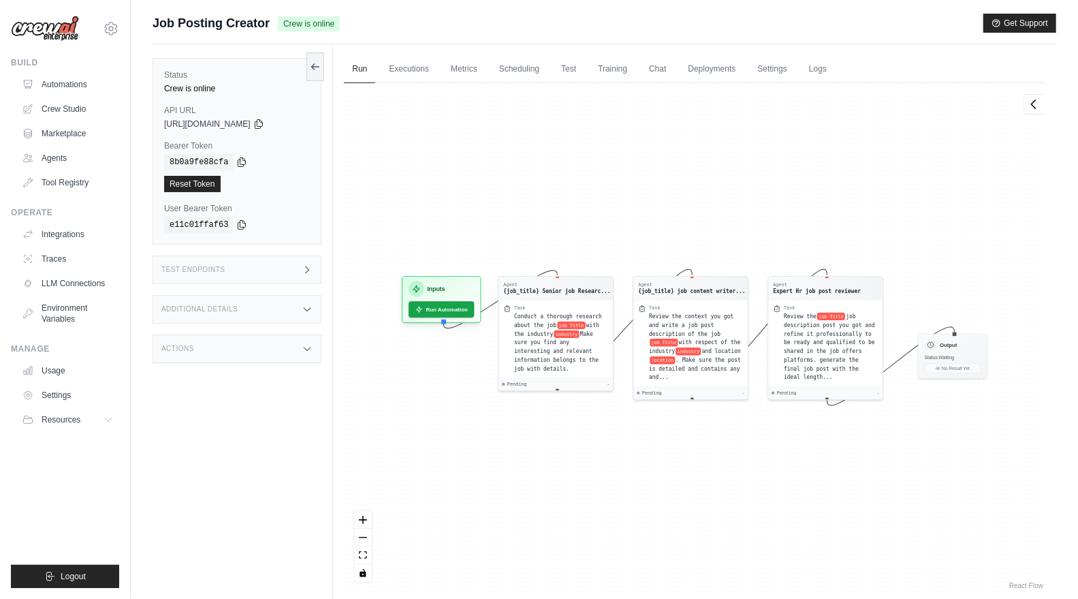
click at [768, 508] on div "Agent {job_title} Senior job Researc... Task Conduct a thorough research about …" at bounding box center [695, 337] width 702 height 509
click at [116, 24] on icon at bounding box center [111, 28] width 16 height 16
click at [106, 80] on link "Settings" at bounding box center [112, 92] width 120 height 25
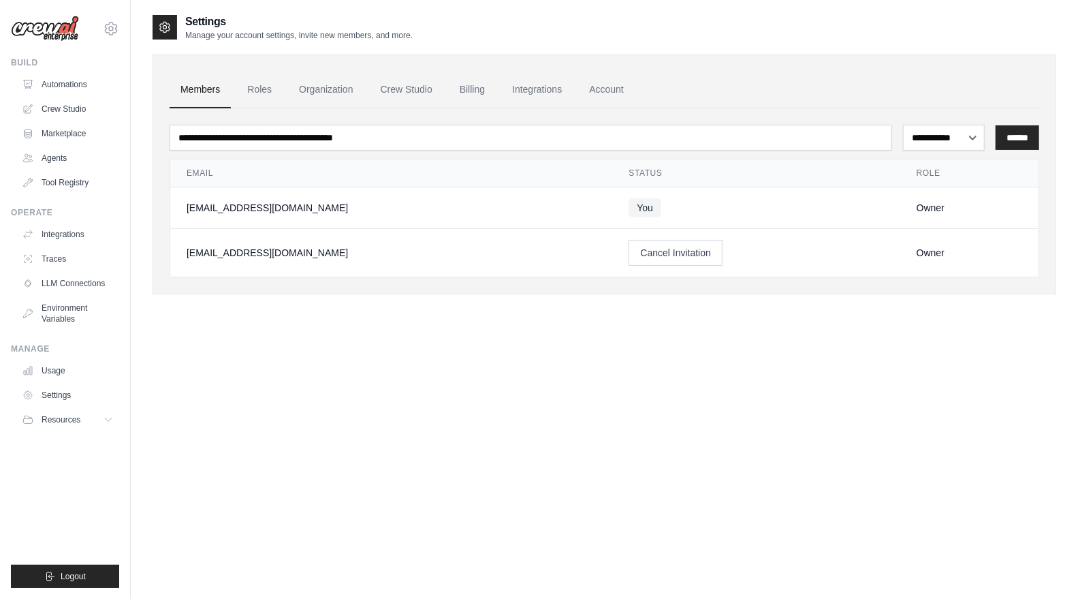
click at [102, 91] on link "Automations" at bounding box center [67, 85] width 103 height 22
click at [941, 144] on select "**********" at bounding box center [944, 137] width 82 height 25
click at [846, 452] on div "**********" at bounding box center [605, 313] width 904 height 599
click at [80, 85] on link "Automations" at bounding box center [69, 85] width 103 height 22
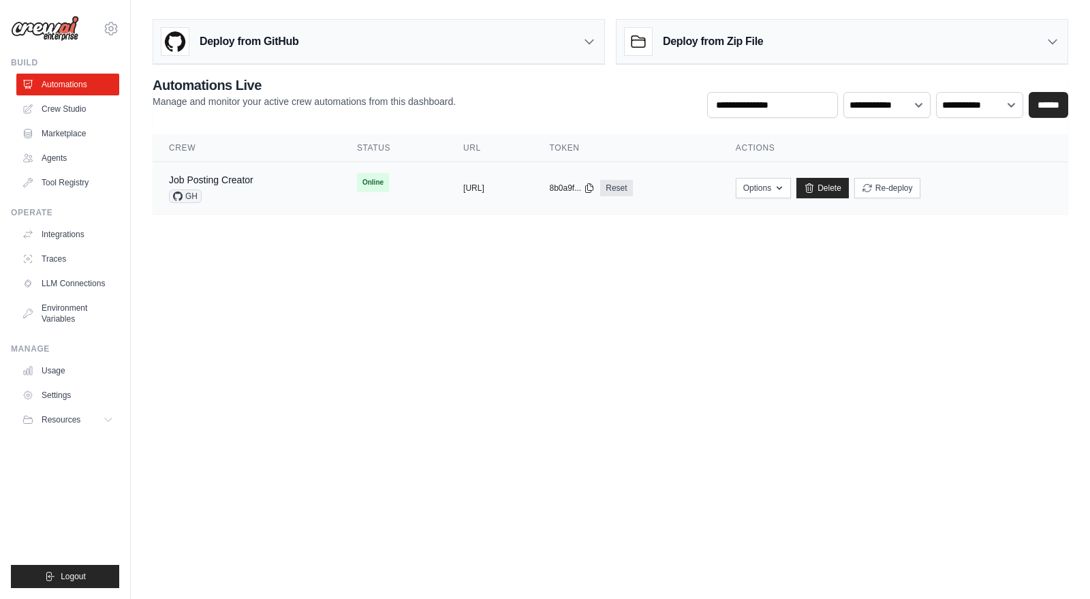
click at [298, 189] on td "Job Posting Creator GH" at bounding box center [247, 188] width 188 height 52
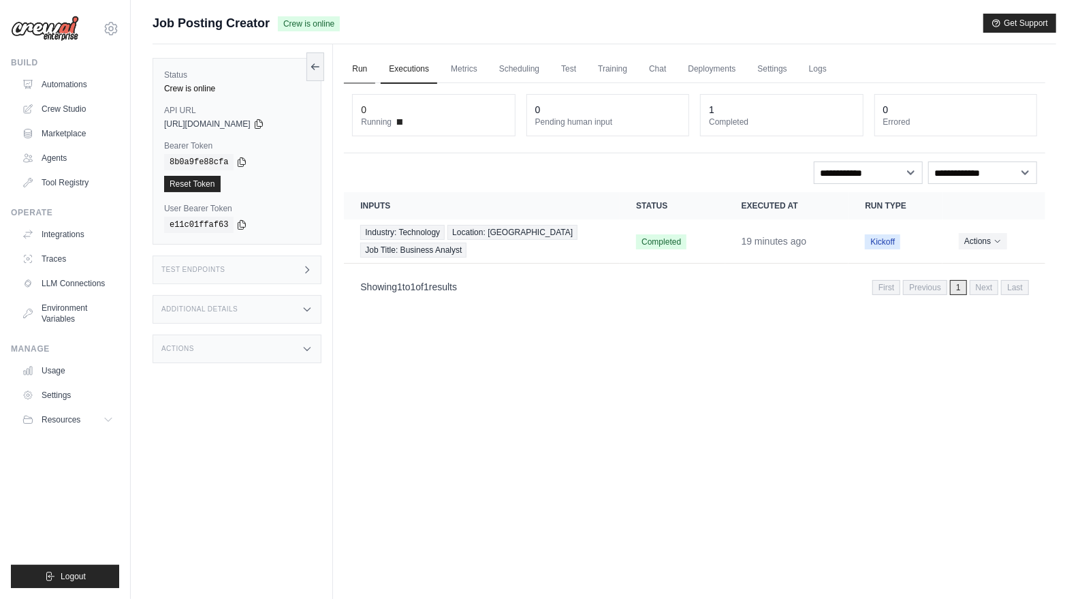
click at [351, 72] on link "Run" at bounding box center [359, 69] width 31 height 29
